Goal: Transaction & Acquisition: Purchase product/service

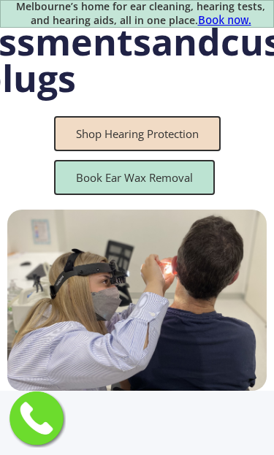
scroll to position [210, 0]
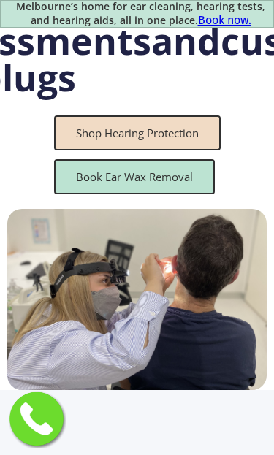
click at [176, 150] on link "Shop Hearing Protection" at bounding box center [137, 132] width 166 height 35
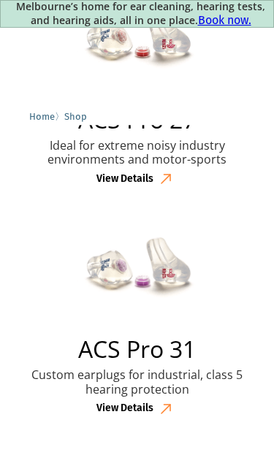
scroll to position [2425, 0]
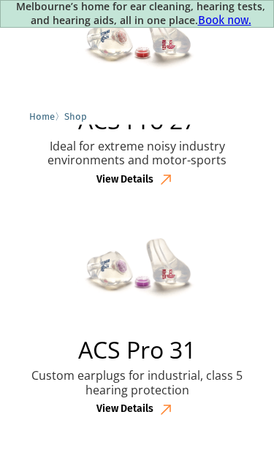
click at [131, 404] on div "View Details" at bounding box center [124, 409] width 57 height 12
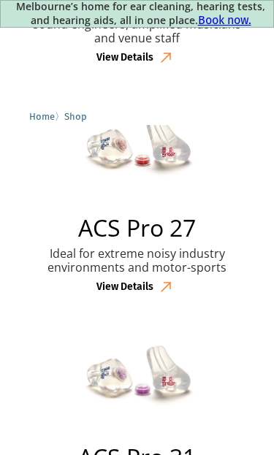
scroll to position [2295, 0]
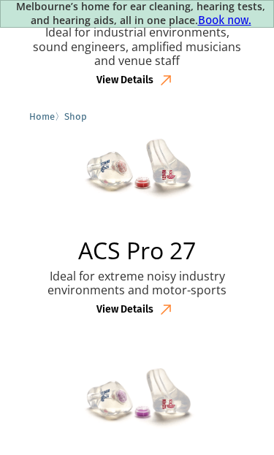
click at [141, 307] on div "View Details" at bounding box center [124, 310] width 57 height 12
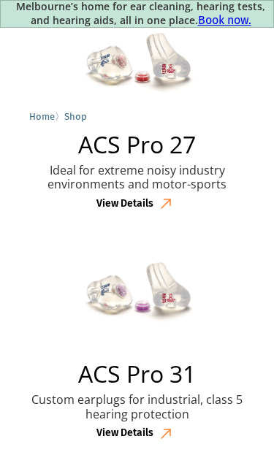
scroll to position [2403, 0]
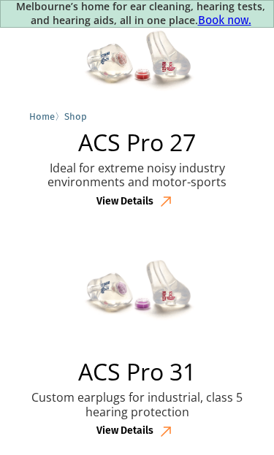
click at [168, 367] on h2 "ACS Pro 31" at bounding box center [137, 371] width 118 height 23
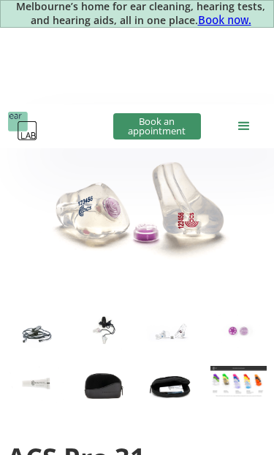
click at [108, 320] on img "open lightbox" at bounding box center [103, 331] width 56 height 37
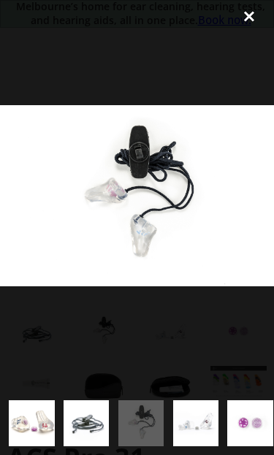
click at [248, 21] on div "close lightbox" at bounding box center [249, 16] width 50 height 32
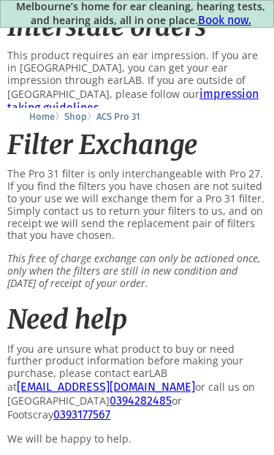
scroll to position [1961, 0]
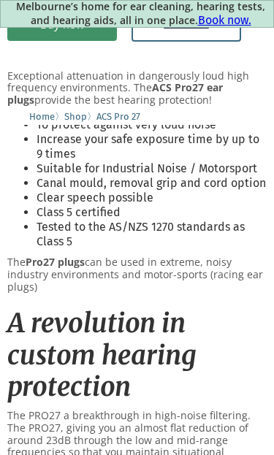
scroll to position [1043, 0]
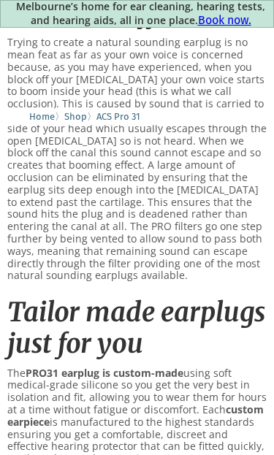
scroll to position [1509, 0]
